Goal: Task Accomplishment & Management: Manage account settings

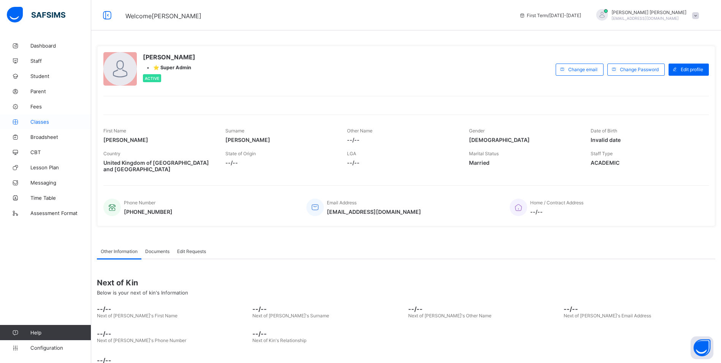
click at [41, 124] on span "Classes" at bounding box center [60, 122] width 61 height 6
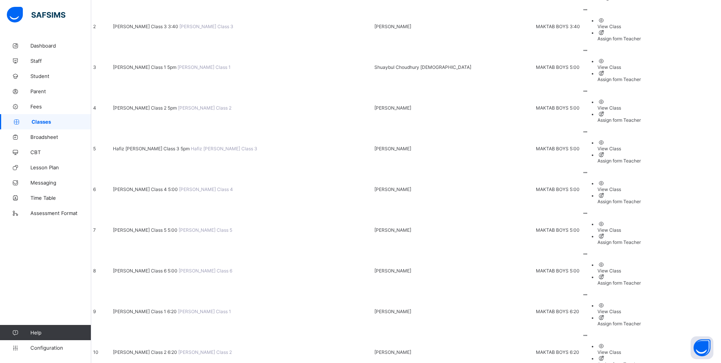
scroll to position [152, 0]
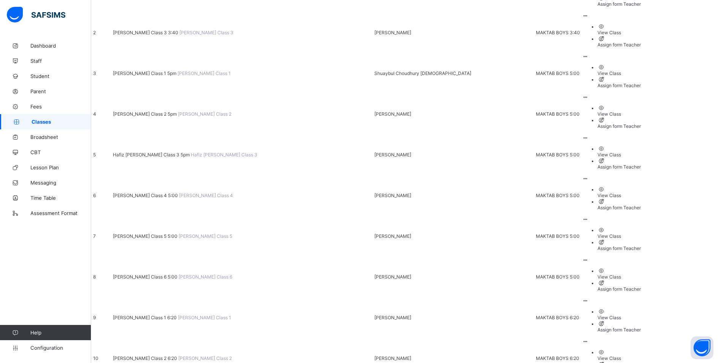
click at [178, 314] on span "[PERSON_NAME] Class 1 6:20" at bounding box center [145, 317] width 65 height 6
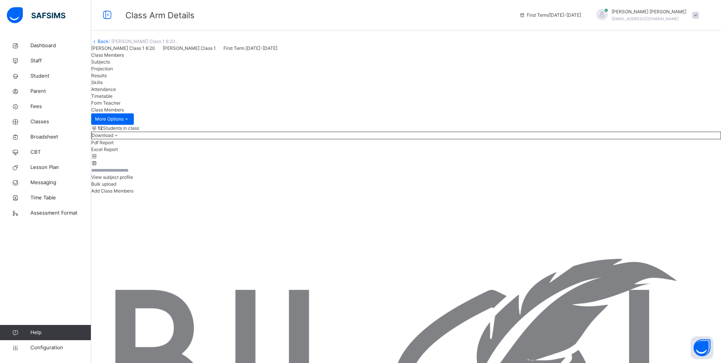
click at [246, 93] on div "Attendance" at bounding box center [406, 89] width 630 height 7
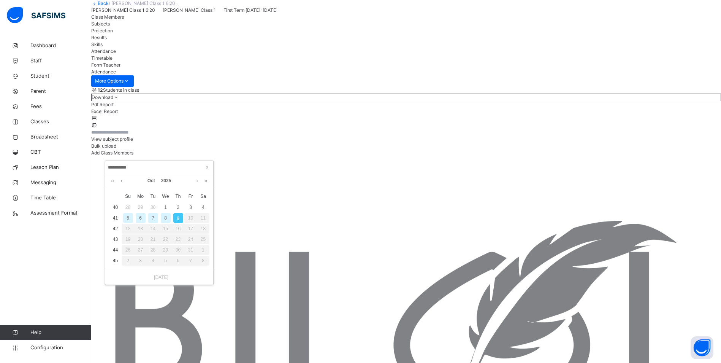
click at [167, 219] on div "8" at bounding box center [166, 218] width 10 height 10
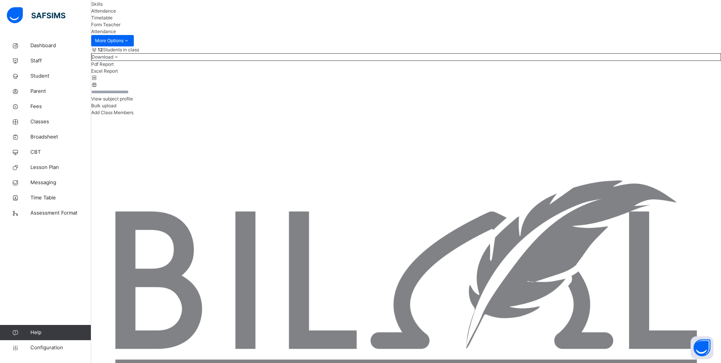
scroll to position [114, 0]
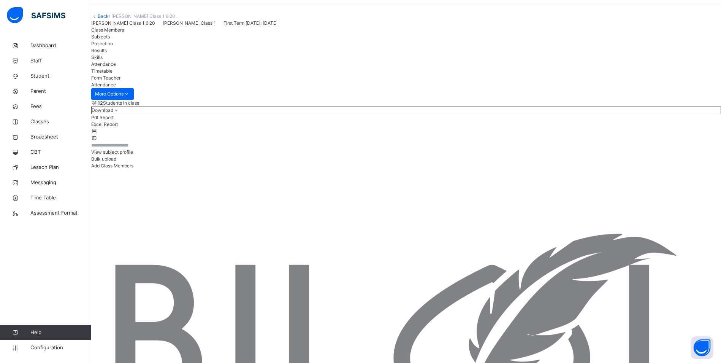
scroll to position [25, 0]
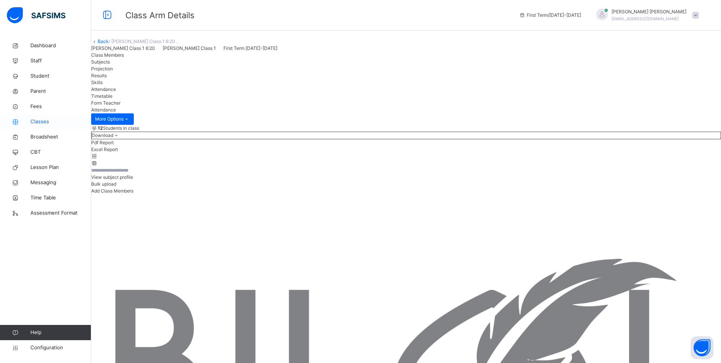
click at [38, 123] on span "Classes" at bounding box center [60, 122] width 61 height 8
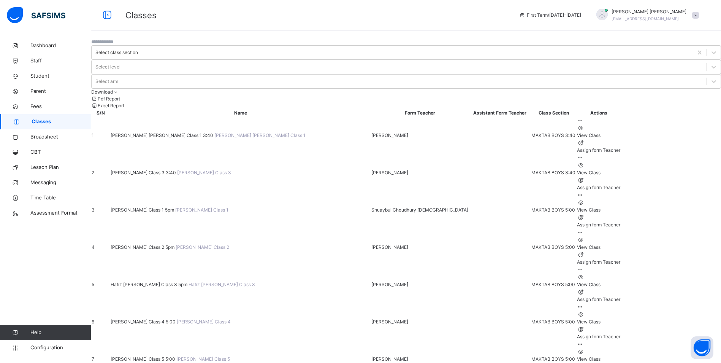
click at [200, 132] on span "[PERSON_NAME] [PERSON_NAME] Class 1 3:40" at bounding box center [163, 135] width 104 height 6
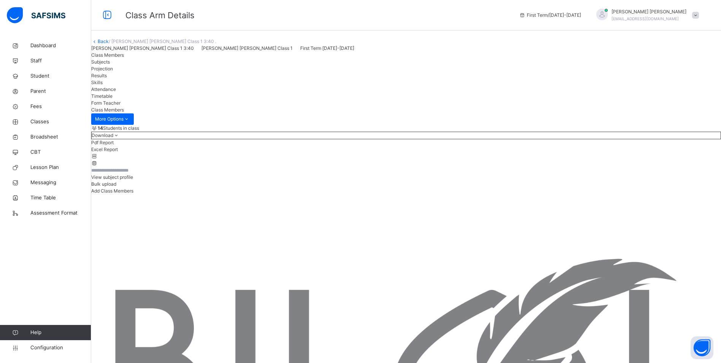
click at [116, 92] on span "Attendance" at bounding box center [103, 89] width 25 height 6
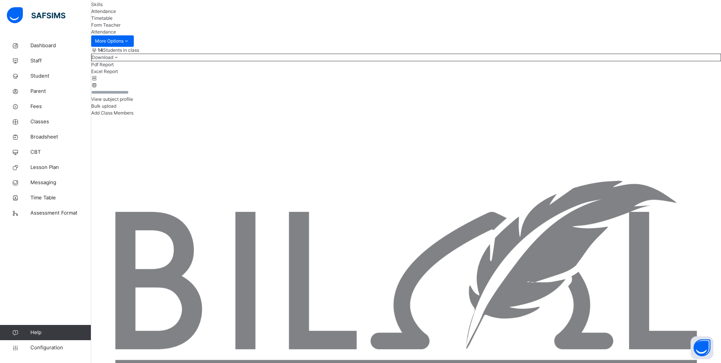
scroll to position [76, 0]
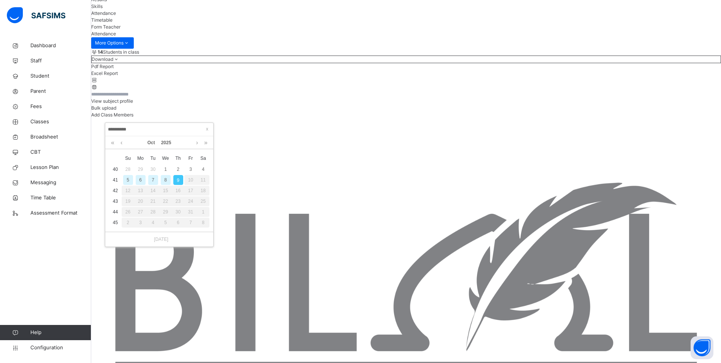
click at [169, 179] on div "8" at bounding box center [166, 180] width 10 height 10
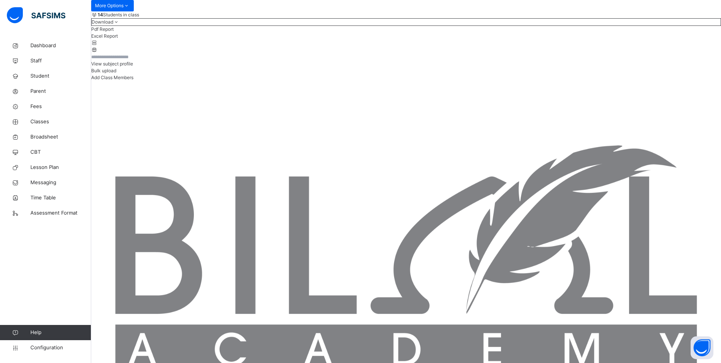
scroll to position [114, 0]
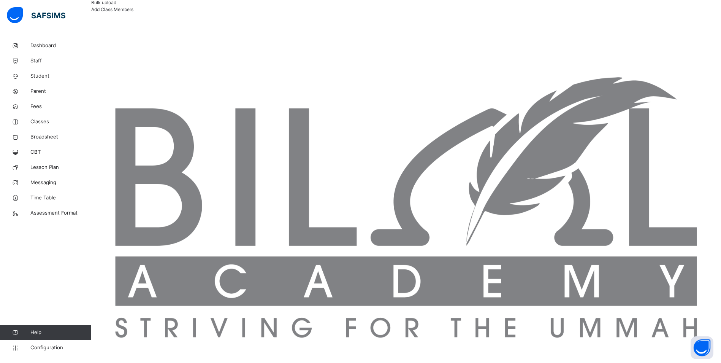
scroll to position [114, 0]
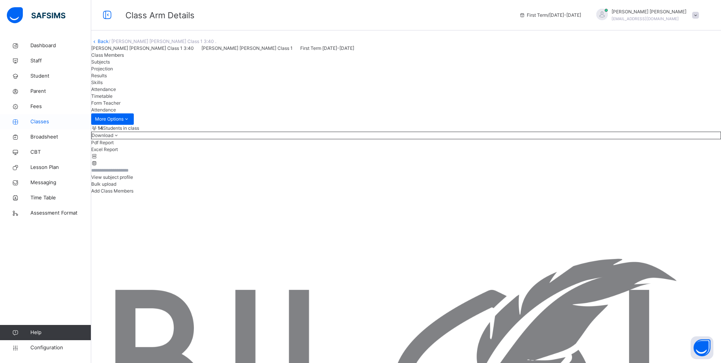
click at [43, 120] on span "Classes" at bounding box center [60, 122] width 61 height 8
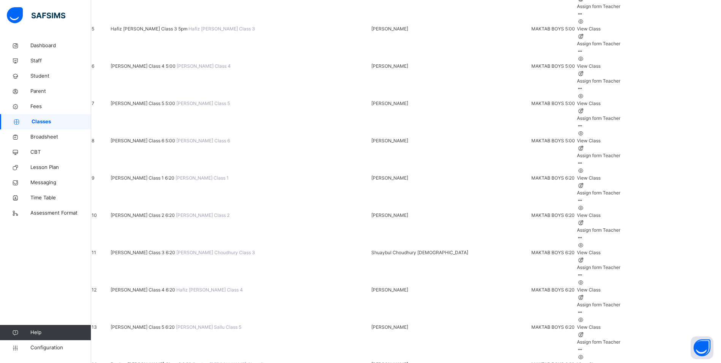
scroll to position [304, 0]
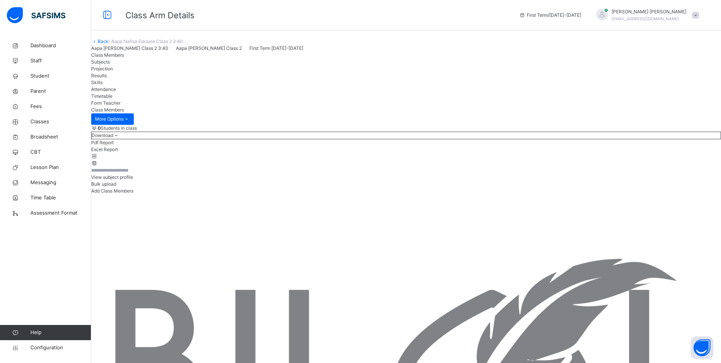
click at [116, 92] on span "Attendance" at bounding box center [103, 89] width 25 height 6
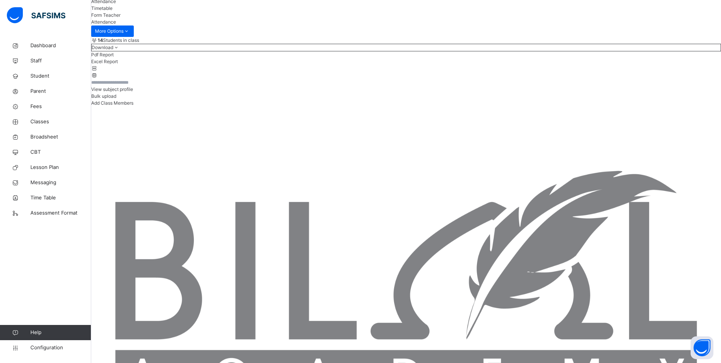
scroll to position [114, 0]
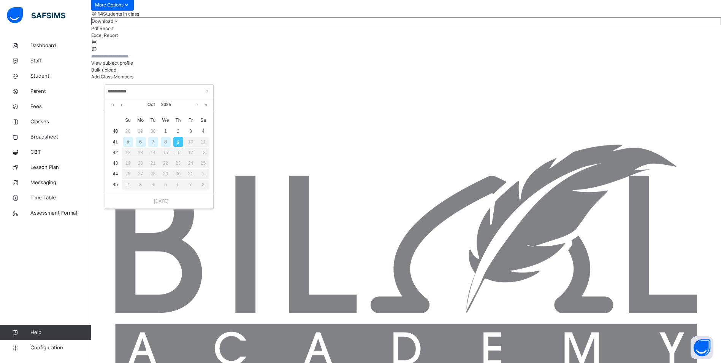
click at [167, 143] on div "8" at bounding box center [166, 142] width 10 height 10
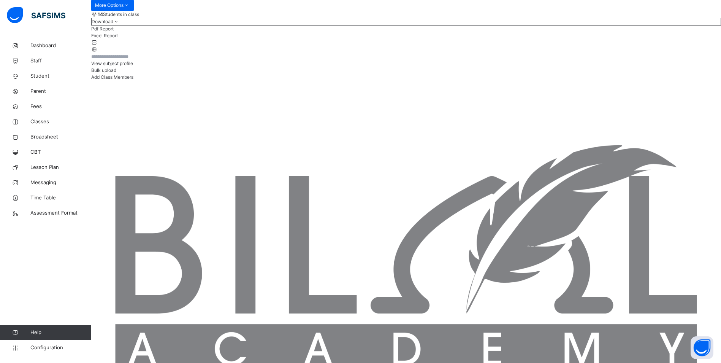
scroll to position [0, 0]
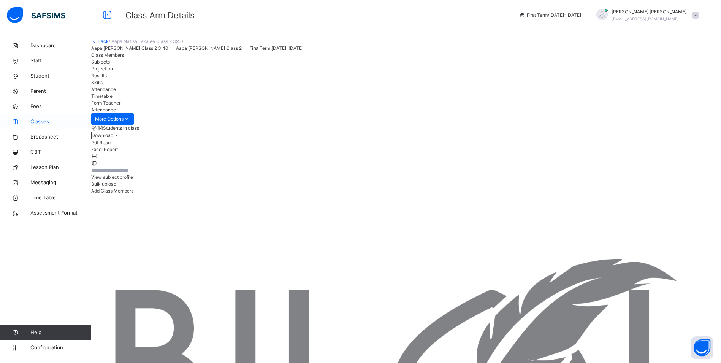
click at [47, 119] on span "Classes" at bounding box center [60, 122] width 61 height 8
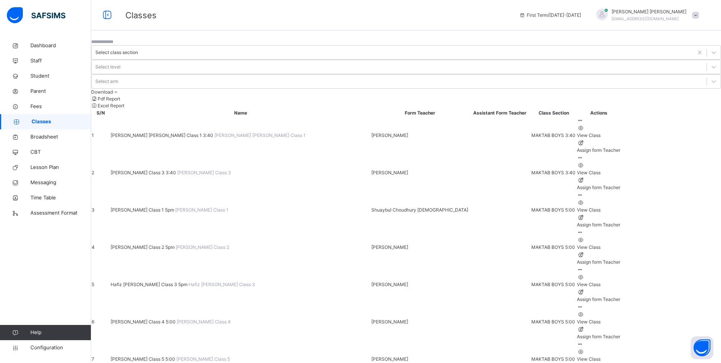
click at [188, 281] on span "Hafiz [PERSON_NAME] Class 3 5pm" at bounding box center [150, 284] width 78 height 6
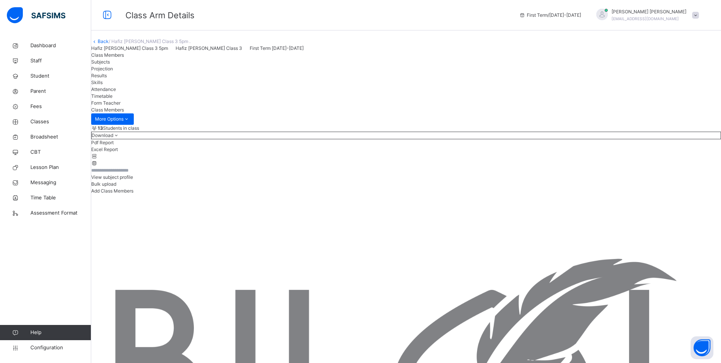
click at [116, 92] on span "Attendance" at bounding box center [103, 89] width 25 height 6
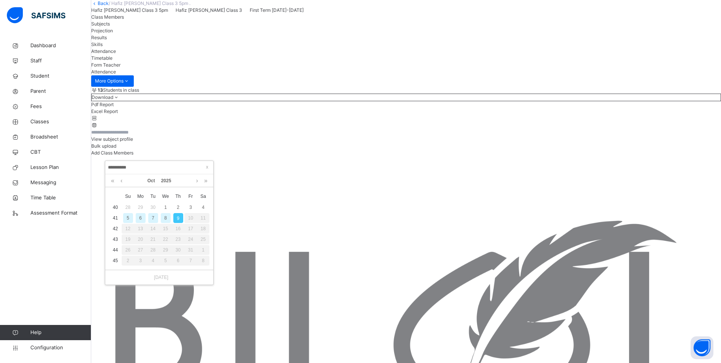
click at [148, 167] on input "**********" at bounding box center [159, 167] width 103 height 8
click at [167, 220] on div "8" at bounding box center [166, 218] width 10 height 10
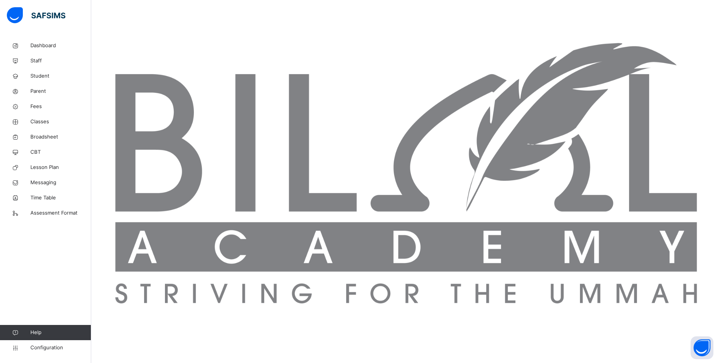
scroll to position [202, 0]
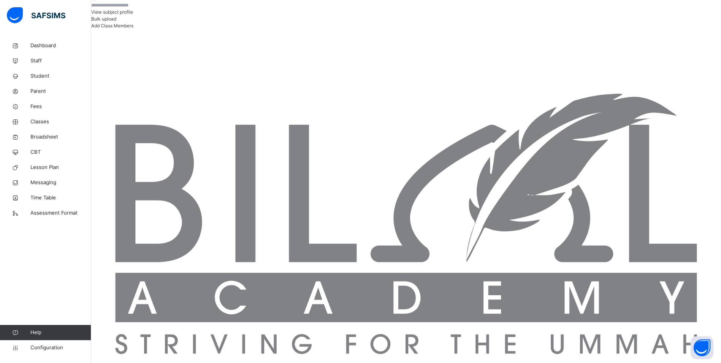
scroll to position [164, 0]
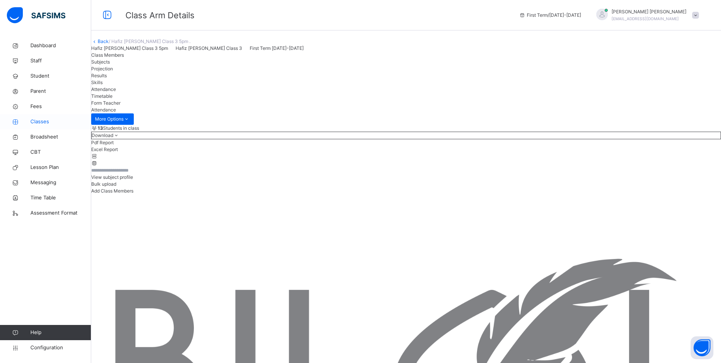
click at [47, 121] on span "Classes" at bounding box center [60, 122] width 61 height 8
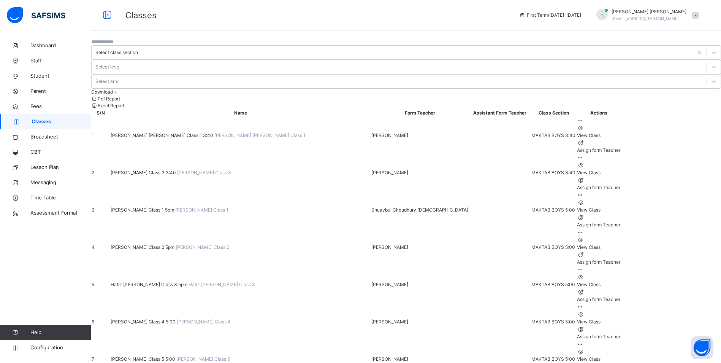
click at [153, 356] on span "[PERSON_NAME] Class 5 5:00" at bounding box center [144, 359] width 66 height 6
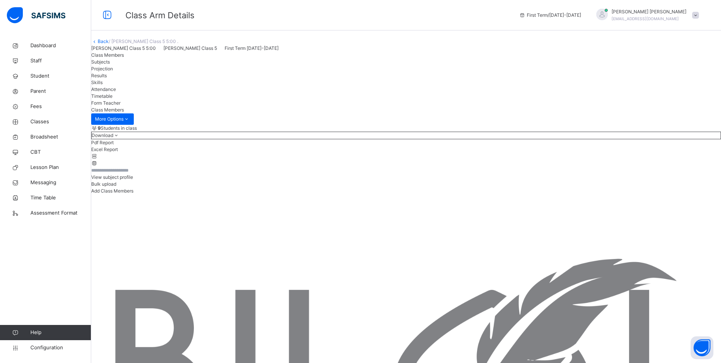
click at [116, 92] on span "Attendance" at bounding box center [103, 89] width 25 height 6
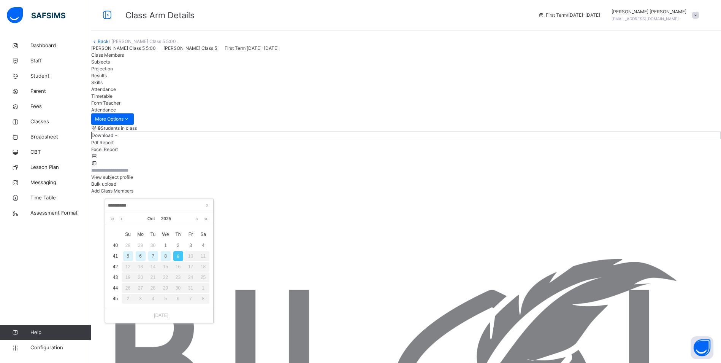
click at [163, 256] on div "8" at bounding box center [166, 256] width 10 height 10
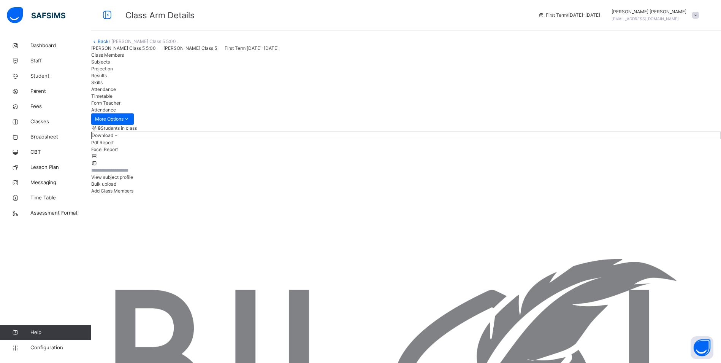
scroll to position [138, 0]
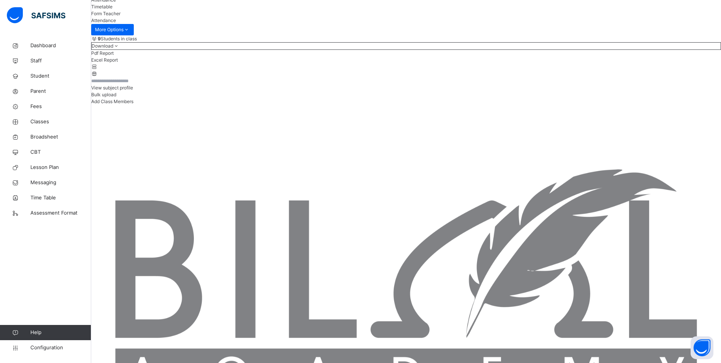
scroll to position [24, 0]
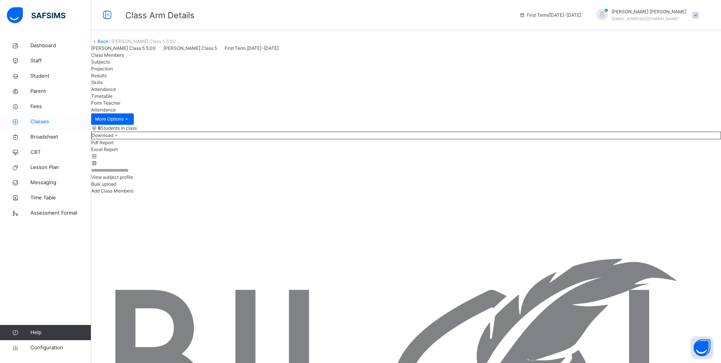
click at [39, 121] on span "Classes" at bounding box center [60, 122] width 61 height 8
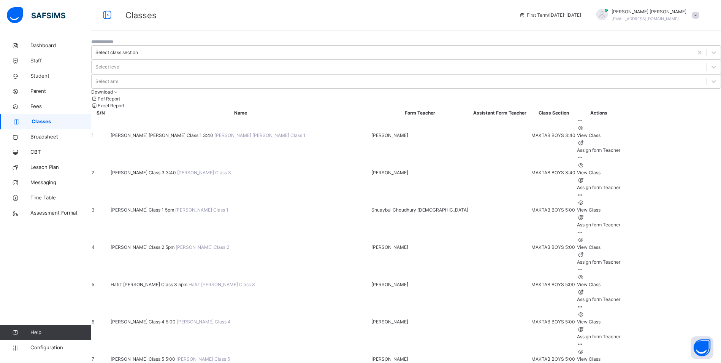
click at [177, 319] on span "[PERSON_NAME] Class 4 5:00" at bounding box center [144, 322] width 66 height 6
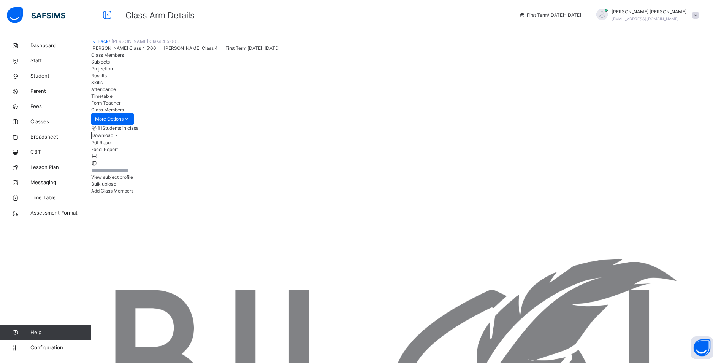
click at [116, 92] on span "Attendance" at bounding box center [103, 89] width 25 height 6
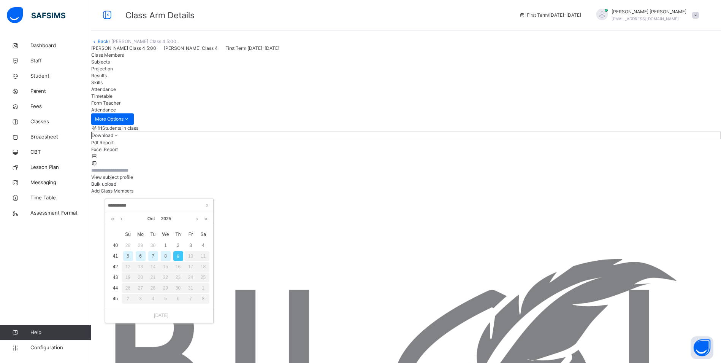
click at [168, 256] on div "8" at bounding box center [166, 256] width 10 height 10
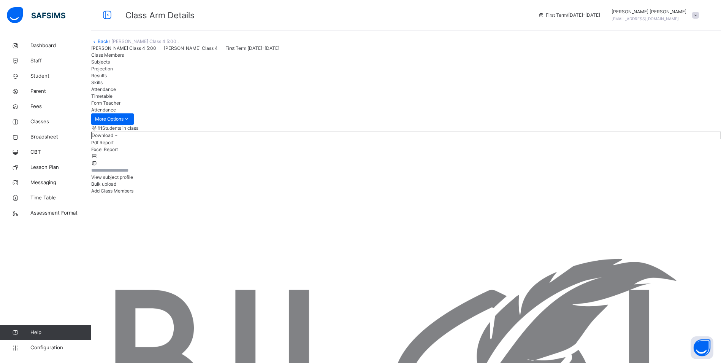
scroll to position [189, 0]
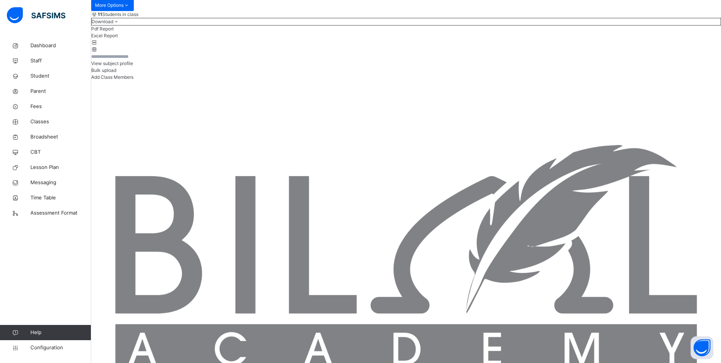
scroll to position [113, 0]
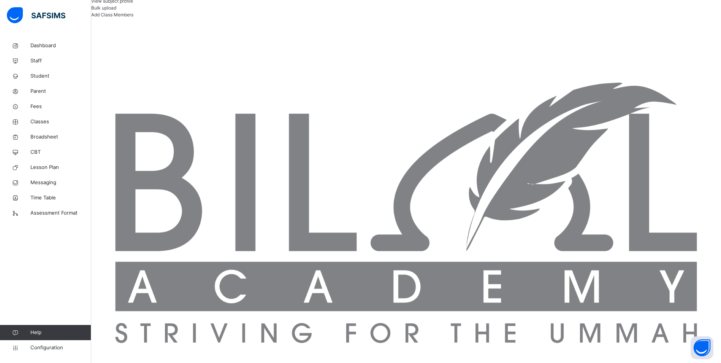
scroll to position [189, 0]
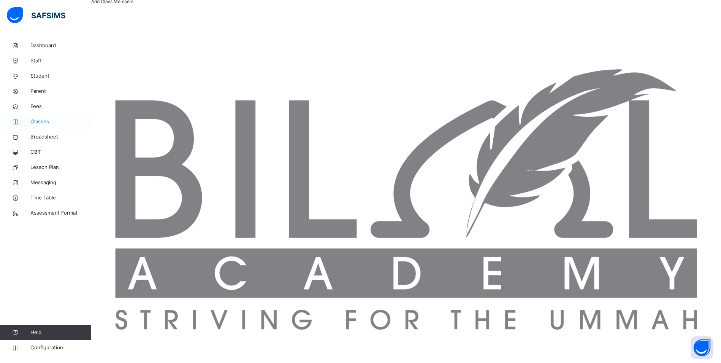
click at [44, 122] on span "Classes" at bounding box center [60, 122] width 61 height 8
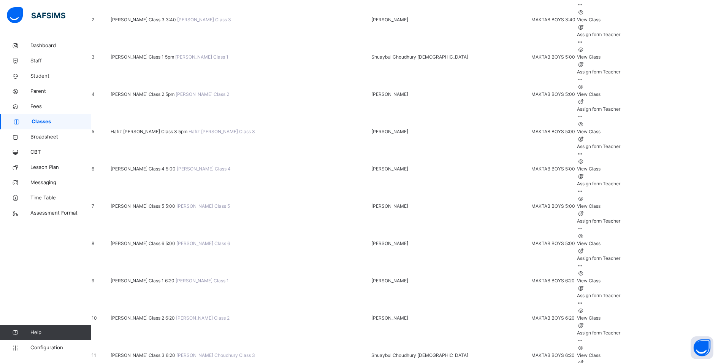
scroll to position [152, 0]
click at [164, 316] on span "[PERSON_NAME] Class 2 6:20" at bounding box center [143, 319] width 65 height 6
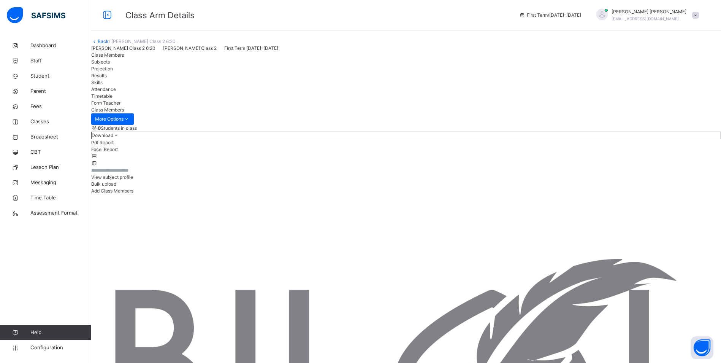
click at [269, 93] on div "Attendance" at bounding box center [406, 89] width 630 height 7
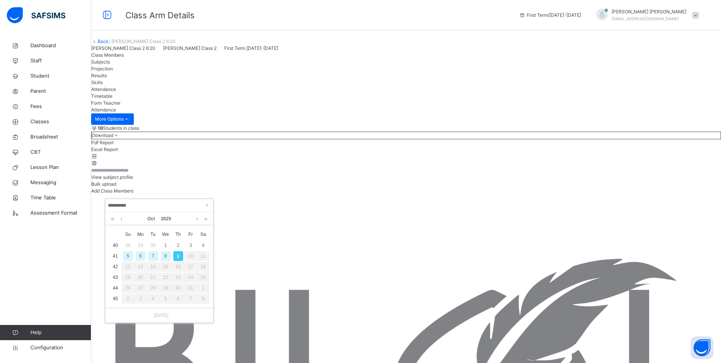
click at [166, 256] on div "8" at bounding box center [166, 256] width 10 height 10
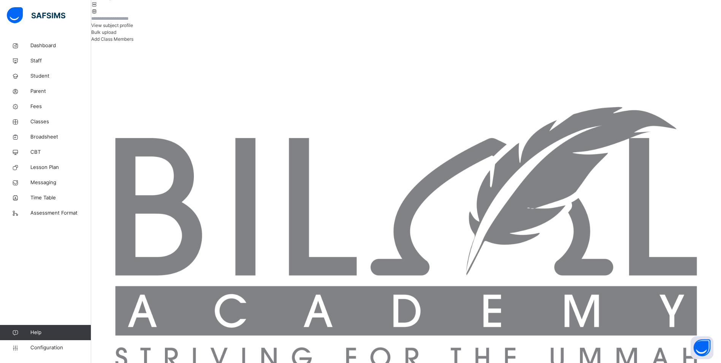
scroll to position [152, 0]
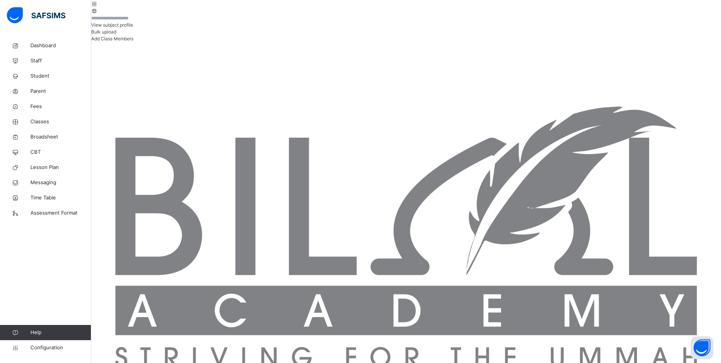
scroll to position [164, 0]
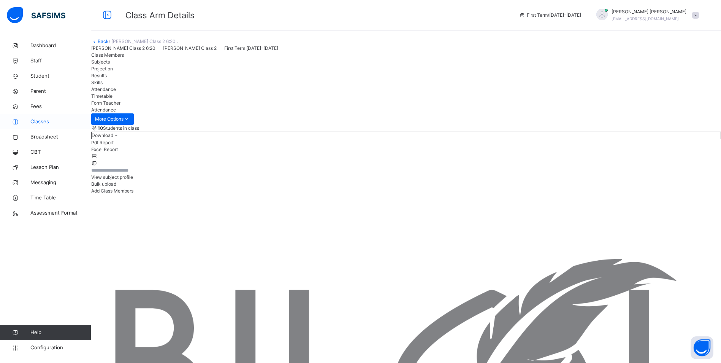
click at [48, 122] on span "Classes" at bounding box center [60, 122] width 61 height 8
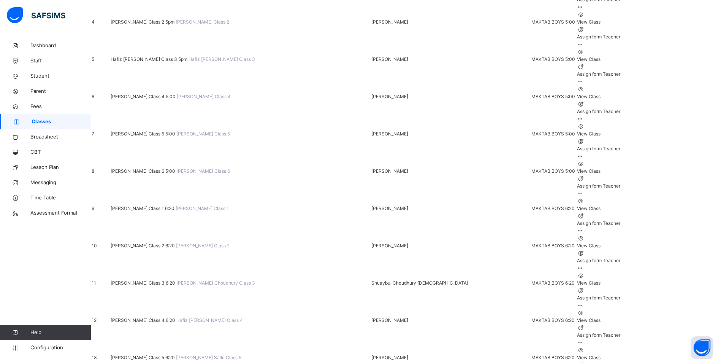
scroll to position [228, 0]
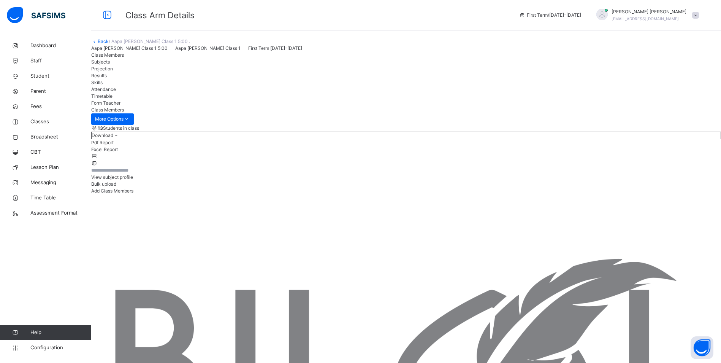
click at [116, 92] on span "Attendance" at bounding box center [103, 89] width 25 height 6
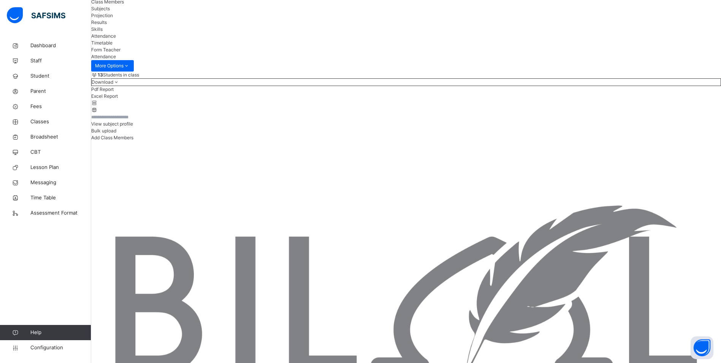
scroll to position [76, 0]
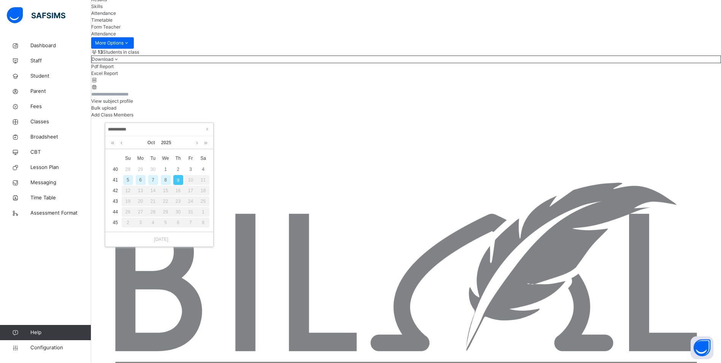
click at [165, 178] on div "8" at bounding box center [166, 180] width 10 height 10
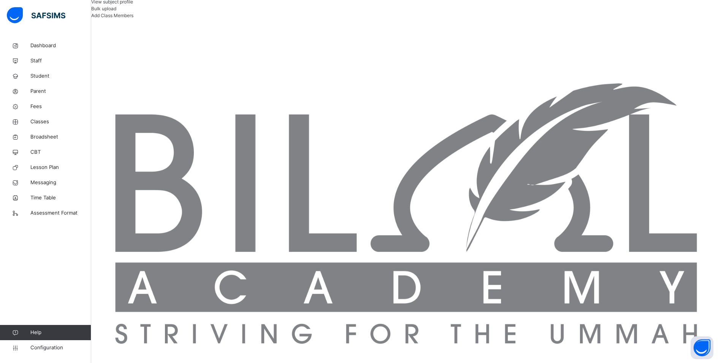
scroll to position [190, 0]
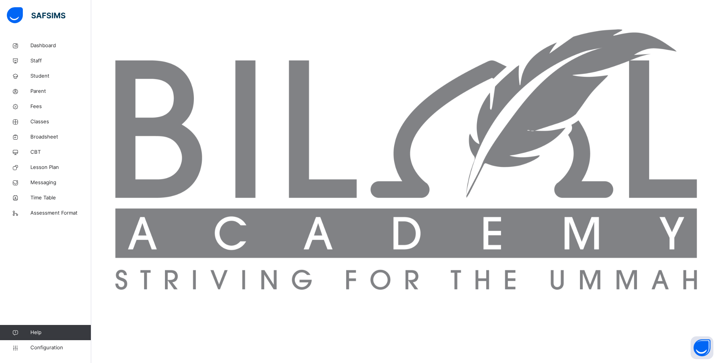
scroll to position [233, 0]
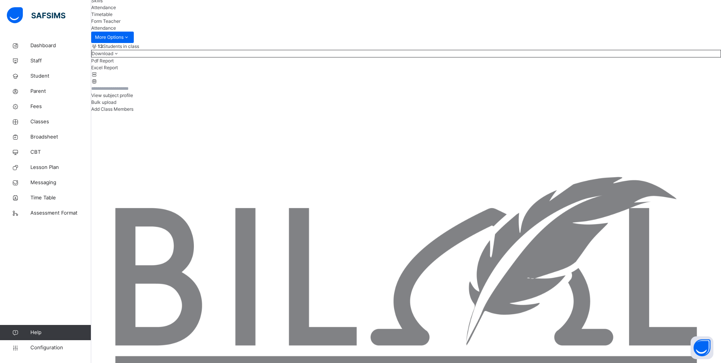
scroll to position [81, 0]
